Goal: Ask a question: Seek information or help from site administrators or community

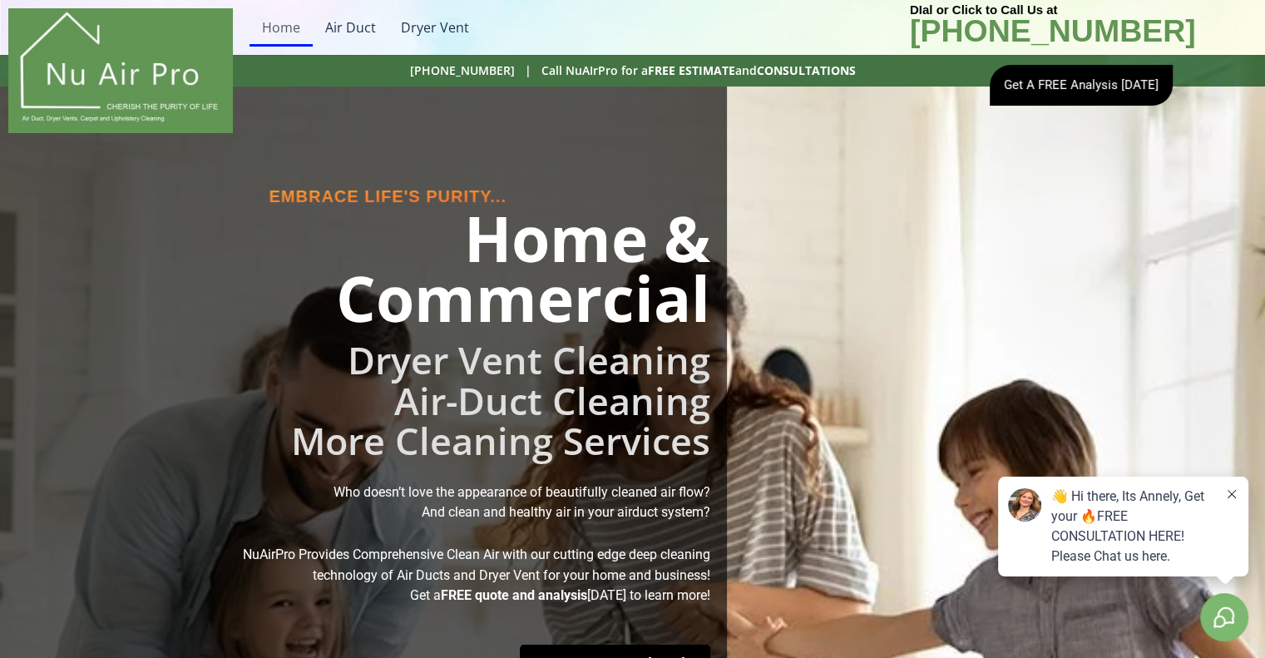
click at [1104, 517] on div "👋 Hi there, Its Annely, Get your 🔥FREE CONSULTATION HERE! Please Chat us here." at bounding box center [1133, 526] width 164 height 80
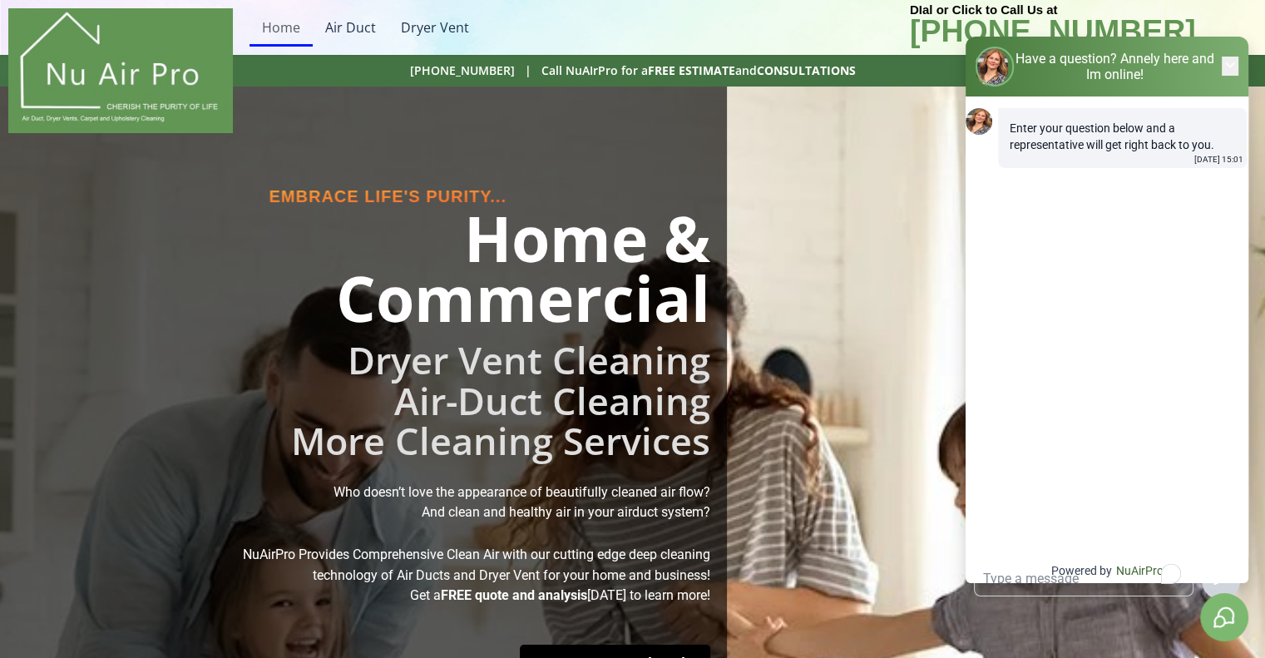
click at [1030, 562] on textarea "To enrich screen reader interactions, please activate Accessibility in Grammarl…" at bounding box center [1083, 578] width 218 height 33
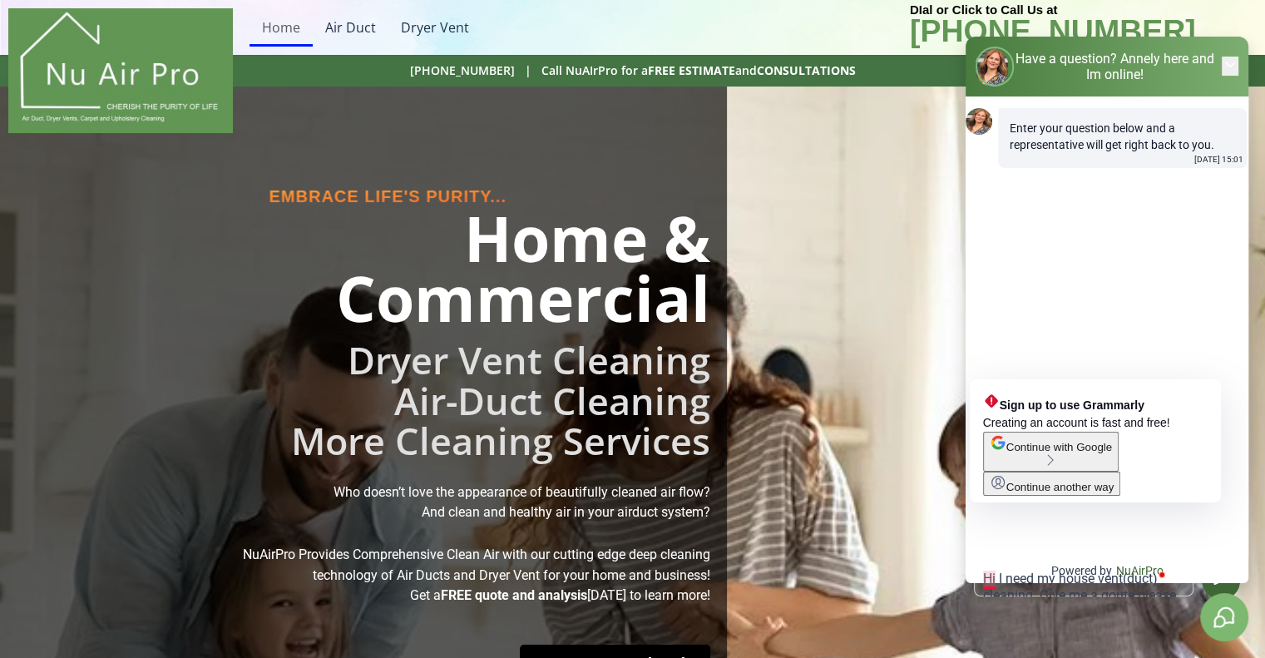
click at [992, 562] on textarea "Hi I need my house vent(duct) cleaning. Give me a qoute please" at bounding box center [1083, 578] width 218 height 33
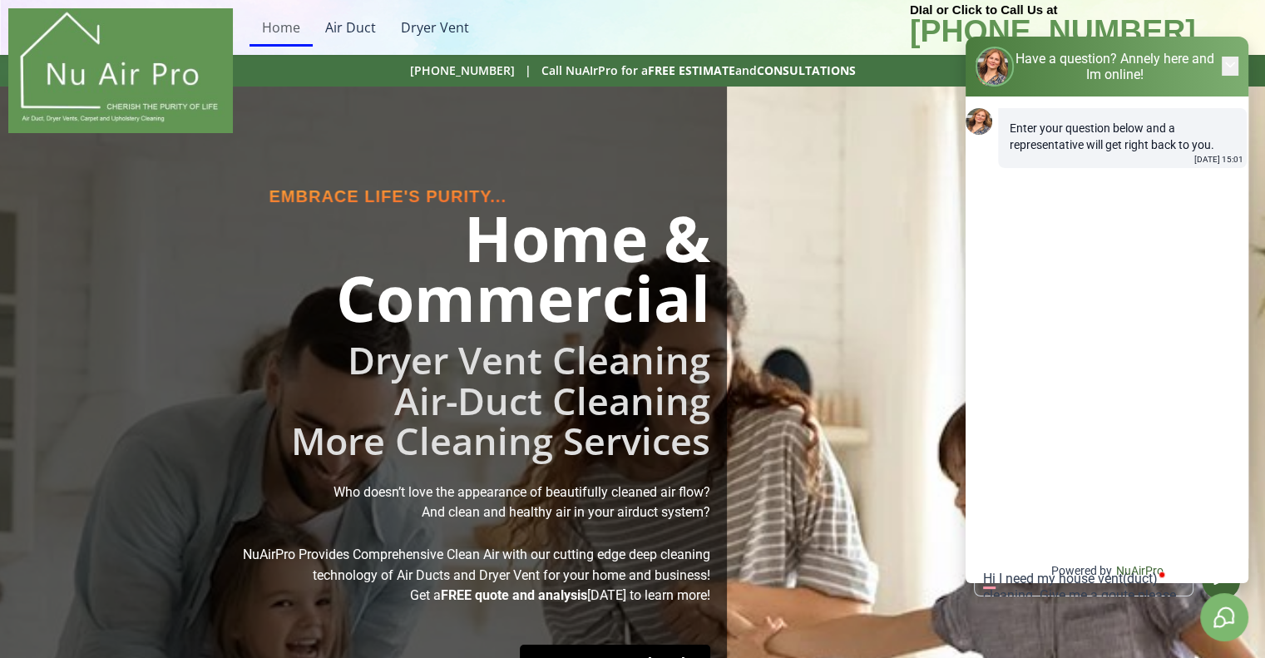
click at [995, 562] on textarea "Hi I need my house vent(duct) cleaning. Give me a qoute please" at bounding box center [1083, 578] width 218 height 33
click at [1048, 562] on textarea "Hi, I need my house vent(duct) cleaning. Give me a qoute please" at bounding box center [1083, 578] width 218 height 33
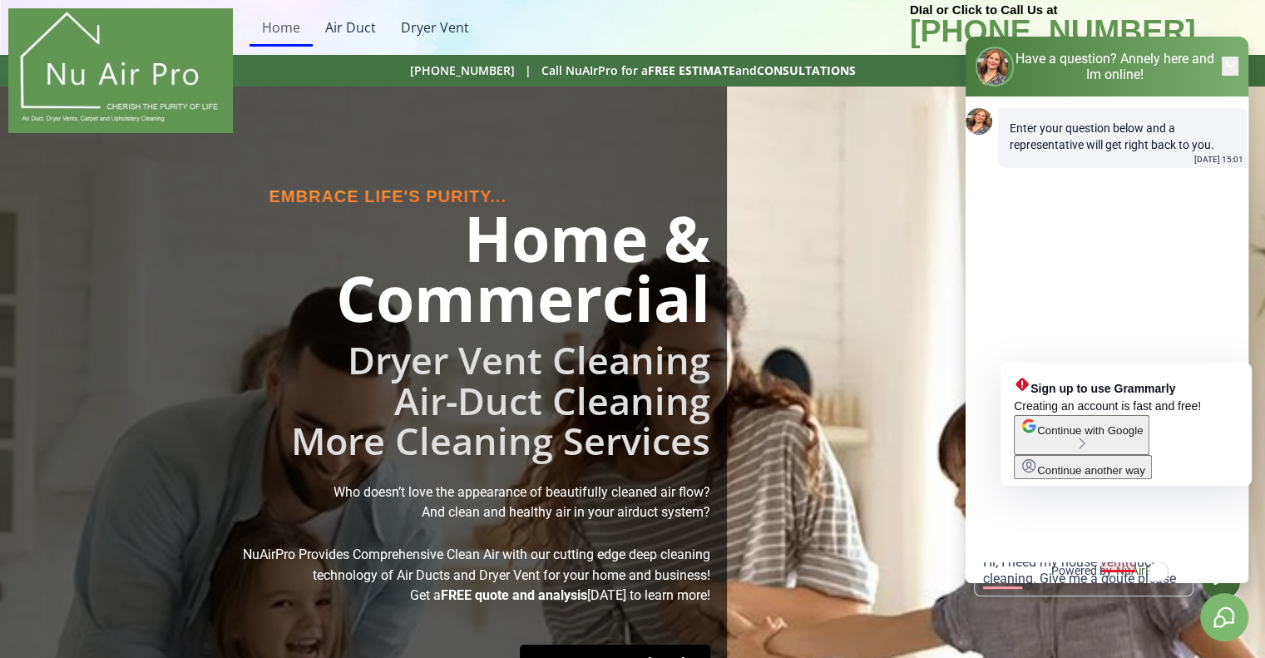
click at [1122, 562] on textarea "Hi, I need my house vent(duct) cleaning. Give me a qoute please" at bounding box center [1083, 578] width 218 height 33
drag, startPoint x: 1122, startPoint y: 523, endPoint x: 1181, endPoint y: 259, distance: 270.1
click at [1181, 259] on main at bounding box center [1106, 326] width 283 height 461
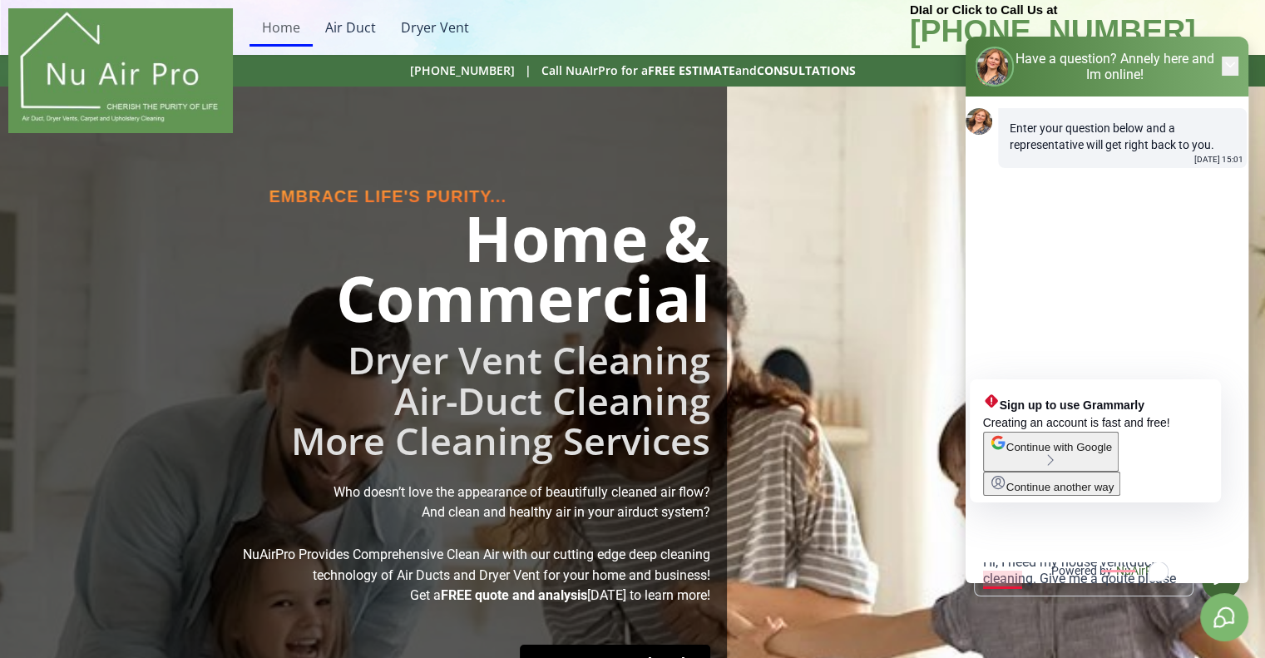
click at [999, 562] on textarea "Hi, I need my house vent(duct) cleaning. Give me a qoute please" at bounding box center [1083, 578] width 218 height 33
click at [1073, 562] on textarea "Hi, I need my house vent(duct) cleaning. Give me a qoute please" at bounding box center [1083, 578] width 218 height 33
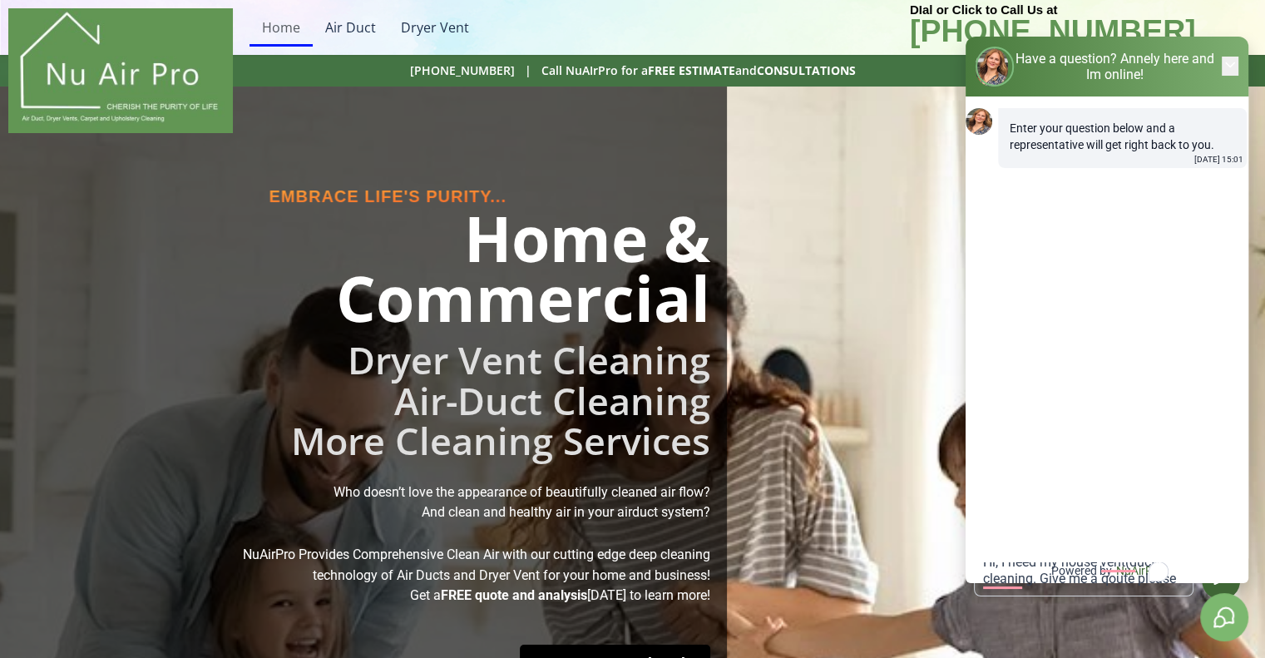
click at [1139, 562] on textarea "Hi, I need my house vent(duct) cleaning. Give me a qoute please" at bounding box center [1083, 578] width 218 height 33
click at [1024, 562] on textarea "Hi, I need my house vent(duct) cleaning. Give me a qoute, please" at bounding box center [1083, 578] width 218 height 33
click at [1119, 562] on textarea "Hi, I need my house vent(duct) cleaning. Give me a qoute, please?" at bounding box center [1083, 578] width 218 height 33
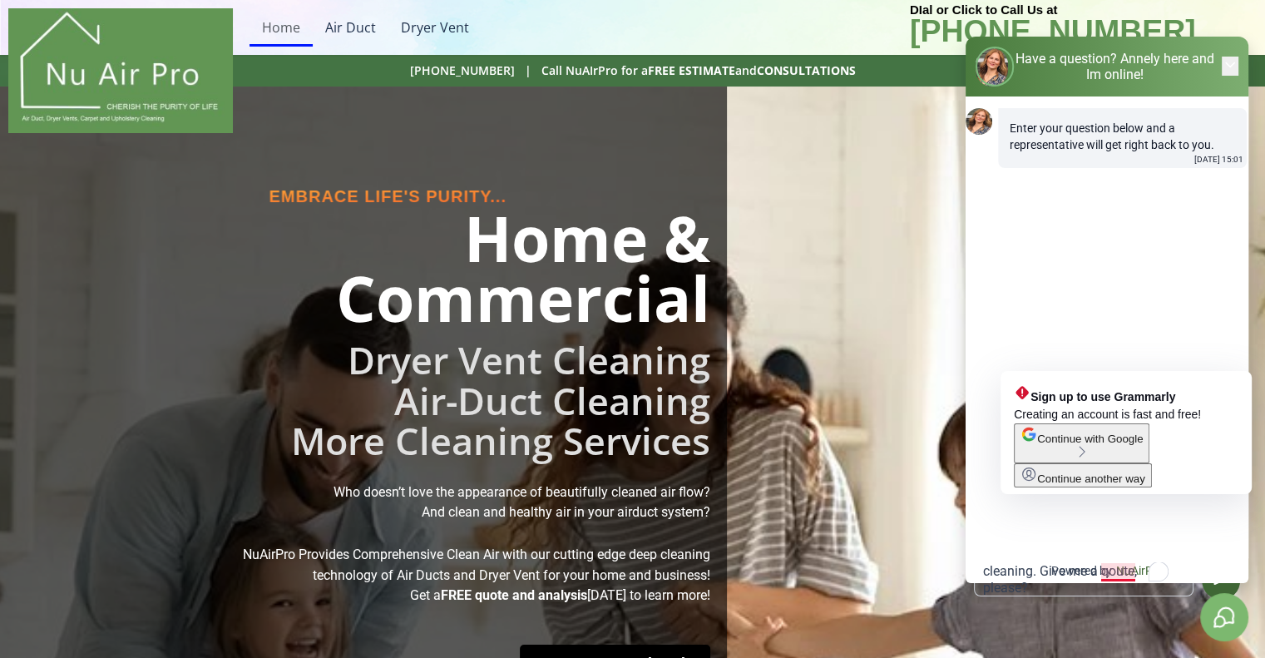
drag, startPoint x: 1119, startPoint y: 529, endPoint x: 1057, endPoint y: 535, distance: 62.7
click at [1057, 562] on textarea "Hi, I need my house vent(duct) cleaning. Give me a qoute, please?" at bounding box center [1083, 578] width 218 height 33
click at [1112, 562] on textarea "Hi, I need my house vent(duct) cleaning. Give me a qoute, please?" at bounding box center [1083, 578] width 218 height 33
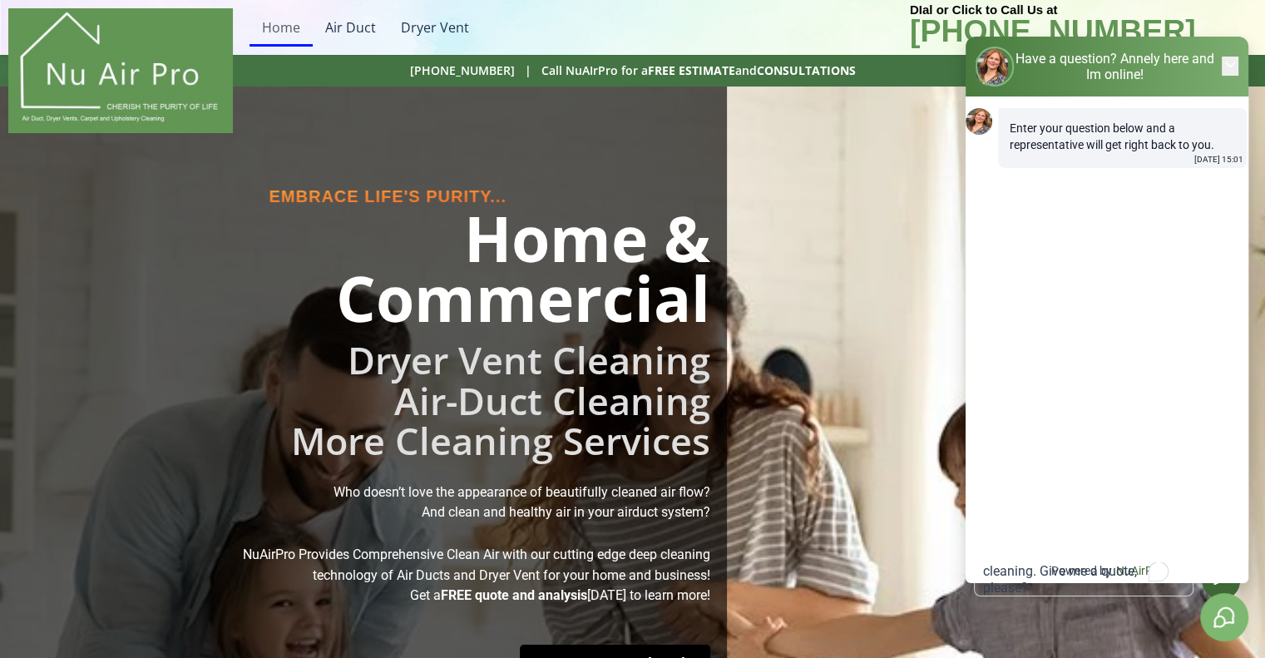
click at [1000, 562] on textarea "Hi, I need my house vent(duct) cleaning. Give me a quote, please?" at bounding box center [1083, 578] width 218 height 33
type textarea "Hi, I need my house vent(duct) cleaning. Give me a quote, please?"
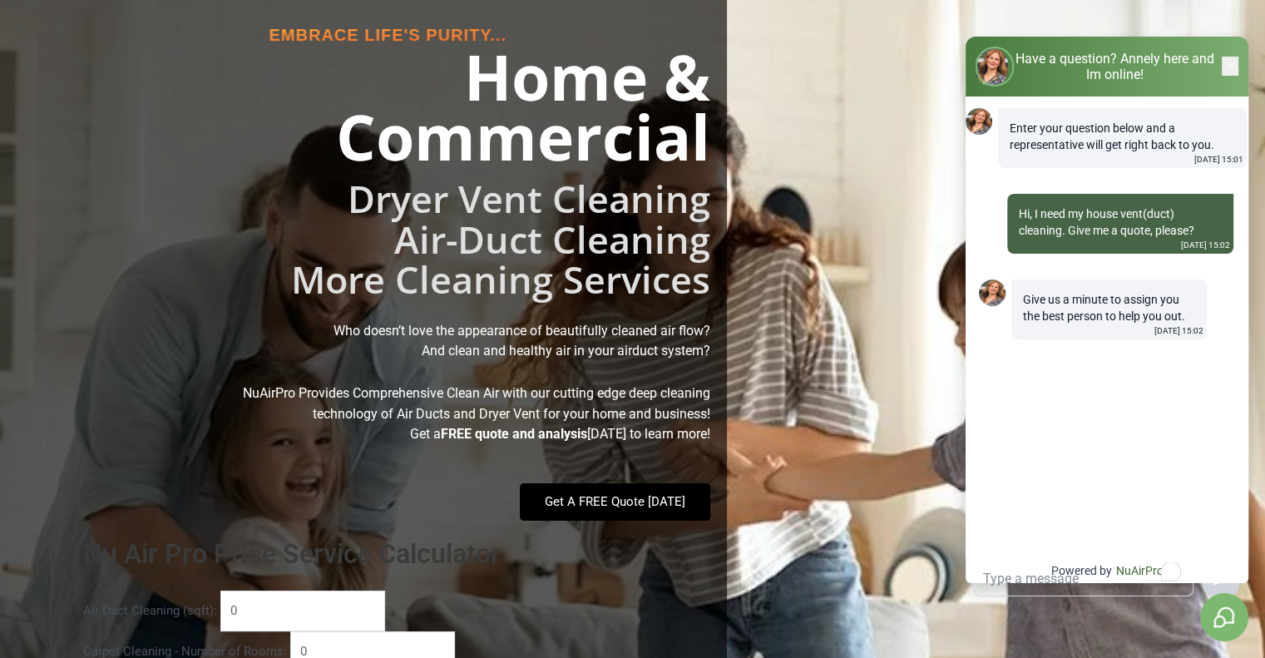
scroll to position [0, 0]
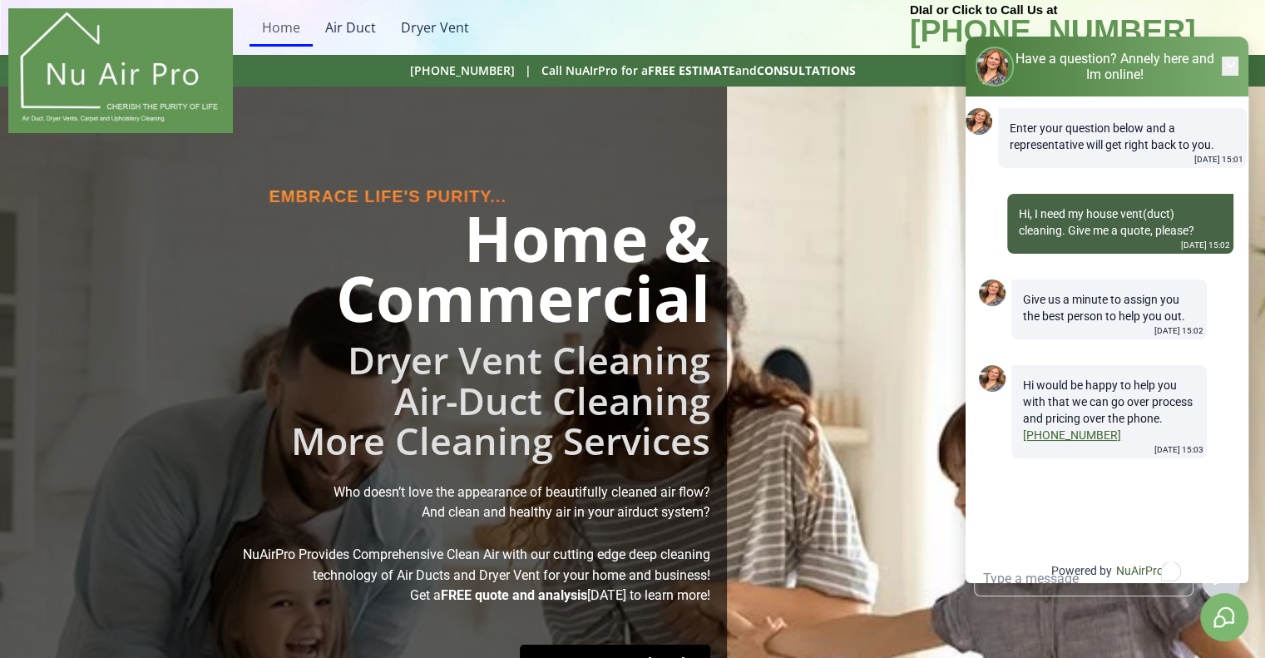
click at [1039, 562] on textarea "To enrich screen reader interactions, please activate Accessibility in Grammarl…" at bounding box center [1083, 578] width 218 height 33
click at [983, 562] on textarea "I will call later." at bounding box center [1083, 578] width 218 height 33
type textarea "Ok, I will call later."
